Goal: Navigation & Orientation: Go to known website

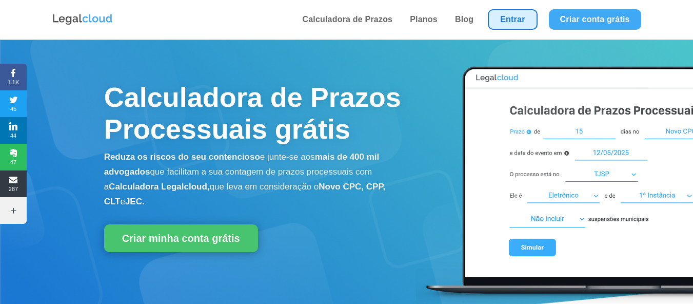
click at [503, 19] on link "Entrar" at bounding box center [512, 19] width 49 height 21
click at [503, 27] on link "Entrar" at bounding box center [512, 19] width 49 height 21
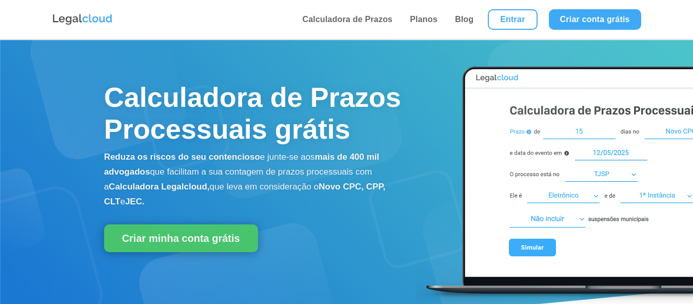
click at [529, 12] on link "Entrar" at bounding box center [512, 19] width 49 height 21
